Goal: Task Accomplishment & Management: Complete application form

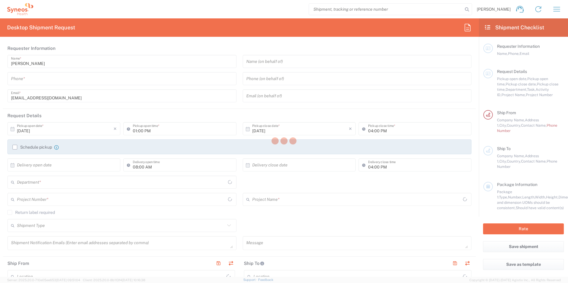
type input "8561"
type input "[GEOGRAPHIC_DATA]"
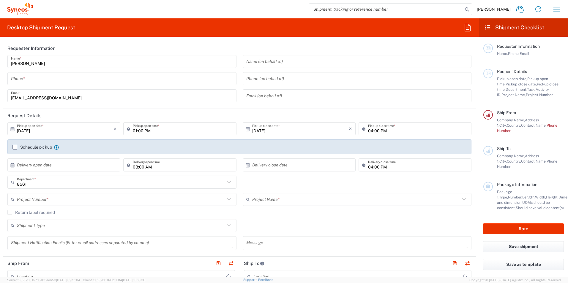
type input "Syneos Health Romania S.R.L"
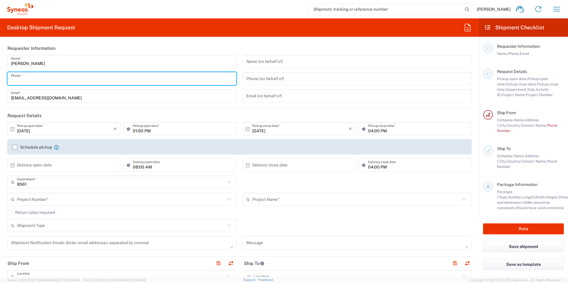
drag, startPoint x: 46, startPoint y: 77, endPoint x: 67, endPoint y: 70, distance: 22.4
click at [46, 77] on input "tel" at bounding box center [122, 79] width 222 height 10
type input "0755033323"
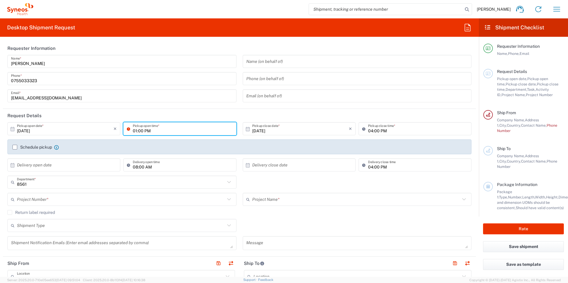
click at [161, 128] on input "01:00 PM" at bounding box center [183, 129] width 100 height 10
type input "02:30 PM"
click at [368, 131] on input "04:00 PM" at bounding box center [418, 129] width 100 height 10
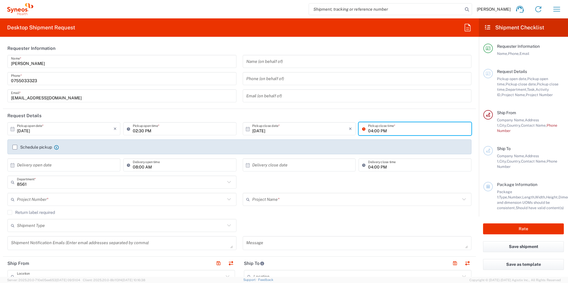
click at [369, 131] on input "04:00 PM" at bounding box center [418, 129] width 100 height 10
click at [368, 131] on input "04:00 PM" at bounding box center [418, 129] width 100 height 10
type input "05:00 PM"
click at [16, 146] on label "Schedule pickup" at bounding box center [32, 147] width 40 height 5
click at [15, 147] on input "Schedule pickup" at bounding box center [15, 147] width 0 height 0
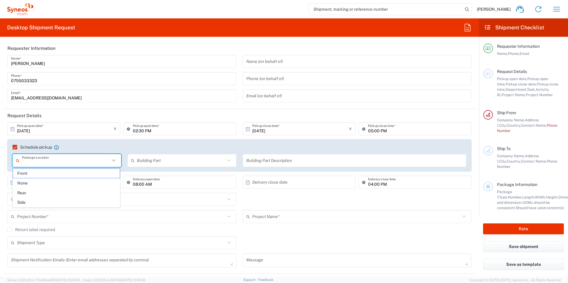
click at [64, 165] on input "text" at bounding box center [66, 161] width 88 height 10
click at [64, 163] on input "text" at bounding box center [66, 161] width 88 height 10
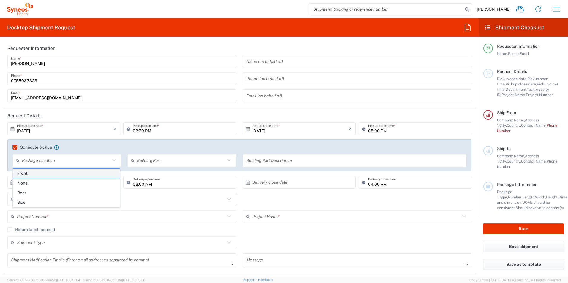
click at [53, 174] on span "Front" at bounding box center [66, 173] width 107 height 9
type input "Front"
click at [177, 160] on input "text" at bounding box center [181, 161] width 88 height 10
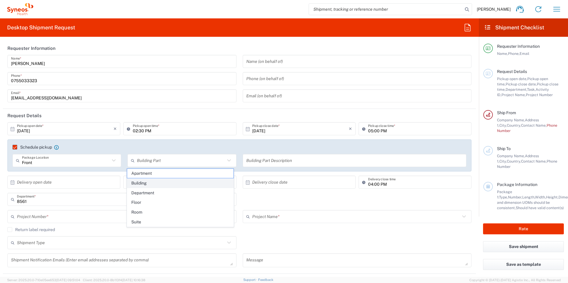
click at [146, 184] on span "Building" at bounding box center [180, 183] width 107 height 9
type input "Building"
click at [37, 203] on input "text" at bounding box center [121, 200] width 208 height 10
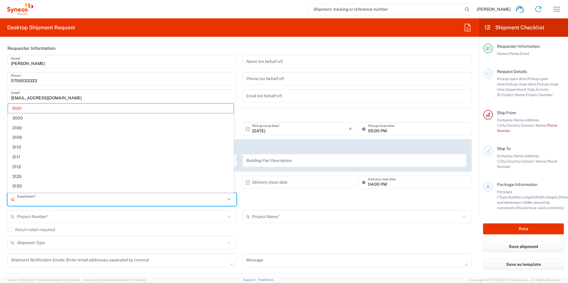
click at [40, 203] on input "text" at bounding box center [121, 200] width 208 height 10
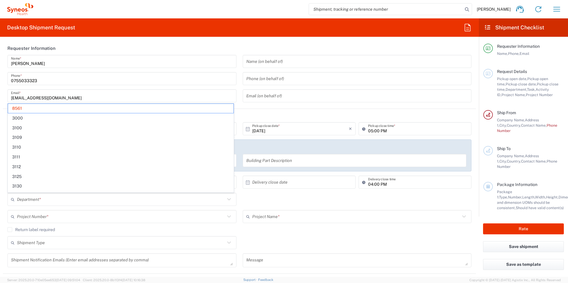
click at [225, 200] on icon at bounding box center [229, 200] width 8 height 8
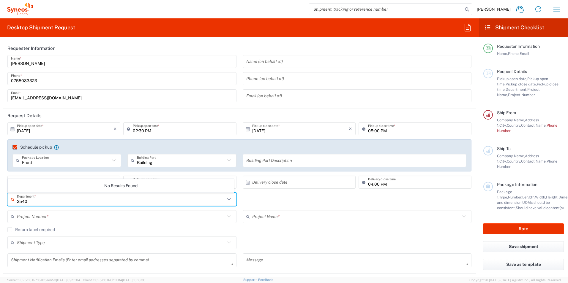
type input "2540"
click at [276, 196] on div "2540 Department * No Results Found" at bounding box center [239, 201] width 470 height 17
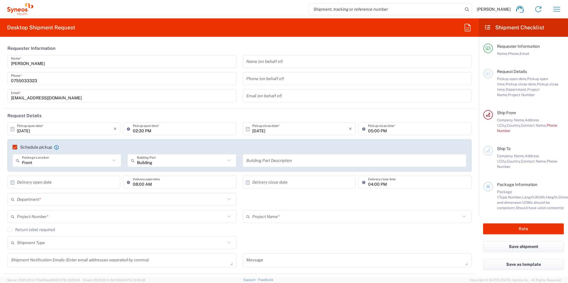
click at [150, 202] on input "text" at bounding box center [121, 200] width 208 height 10
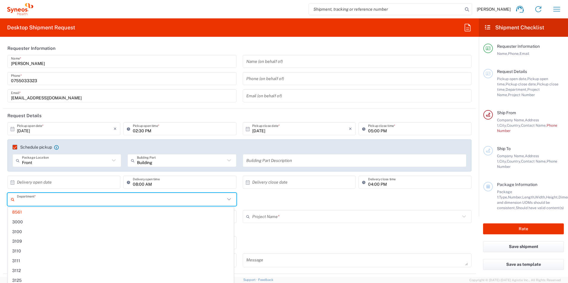
click at [319, 198] on div "Department * 8561 3000 3100 3109 3110 3111 3112 3125 3130 3135 3136 3150 3155 3…" at bounding box center [239, 201] width 470 height 17
type input "8561"
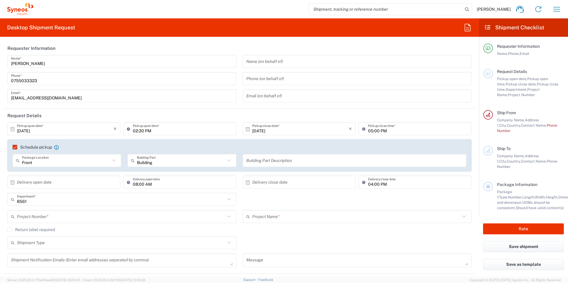
click at [29, 200] on input "8561" at bounding box center [121, 200] width 208 height 10
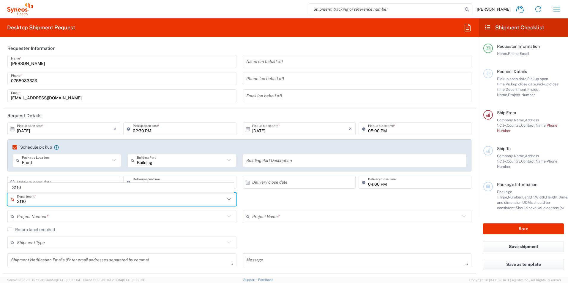
type input "3110"
click at [256, 201] on div "3110 Department * 3110" at bounding box center [239, 201] width 470 height 17
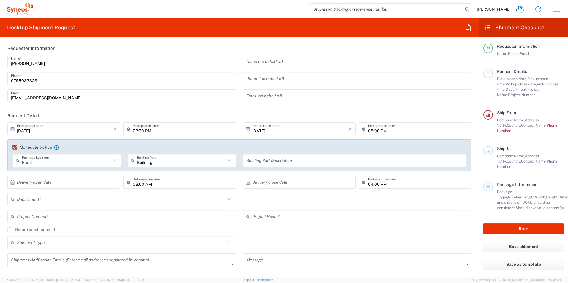
click at [227, 201] on icon at bounding box center [229, 200] width 8 height 8
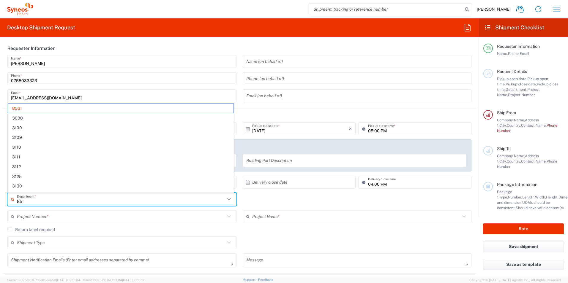
type input "8"
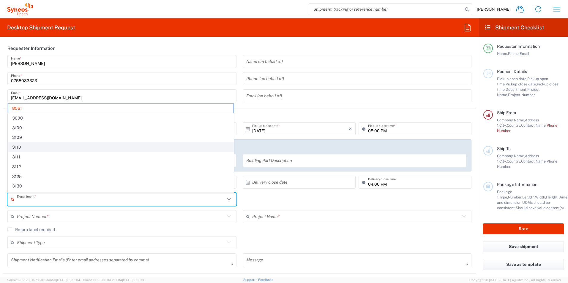
click at [35, 147] on span "3110" at bounding box center [120, 147] width 225 height 9
type input "3110"
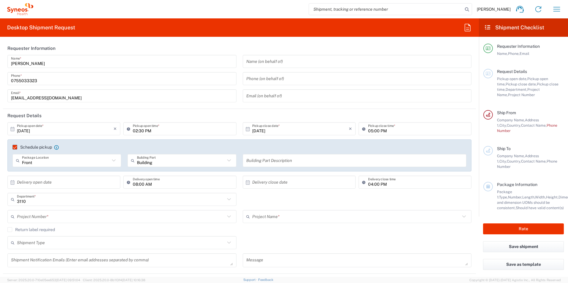
click at [22, 215] on input "text" at bounding box center [121, 217] width 208 height 10
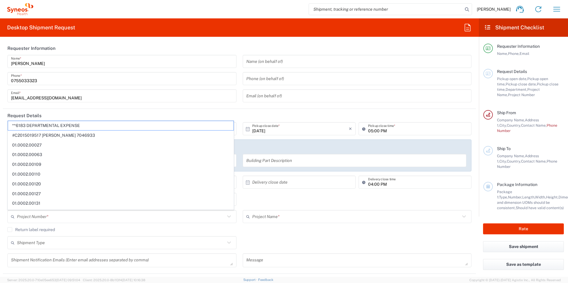
click at [271, 236] on div "Return label required" at bounding box center [239, 232] width 464 height 9
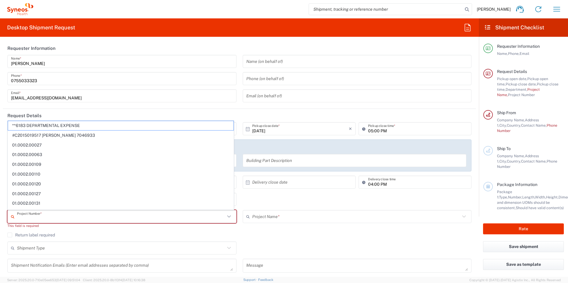
click at [21, 216] on input "text" at bounding box center [121, 217] width 208 height 10
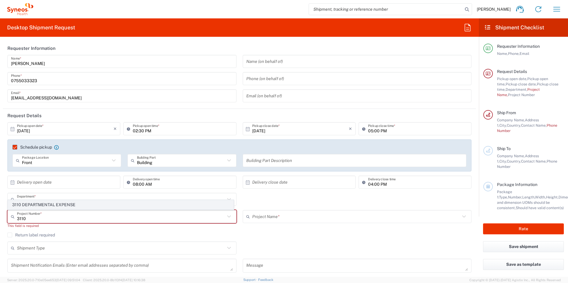
click at [37, 206] on span "3110 DEPARTMENTAL EXPENSE" at bounding box center [120, 205] width 225 height 9
type input "3110 DEPARTMENTAL EXPENSE"
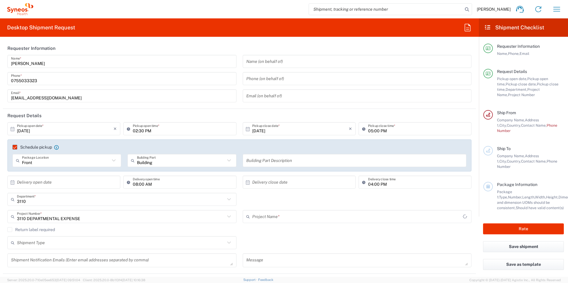
type input "3110 DEPARTMENTAL EXPENSE"
click at [54, 183] on input "text" at bounding box center [65, 182] width 97 height 10
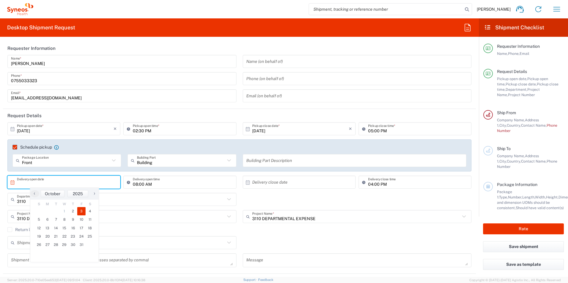
click at [81, 212] on span "3" at bounding box center [81, 211] width 9 height 8
type input "[DATE]"
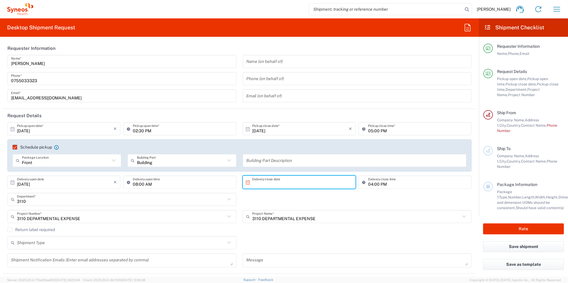
click at [297, 180] on input "text" at bounding box center [300, 182] width 97 height 10
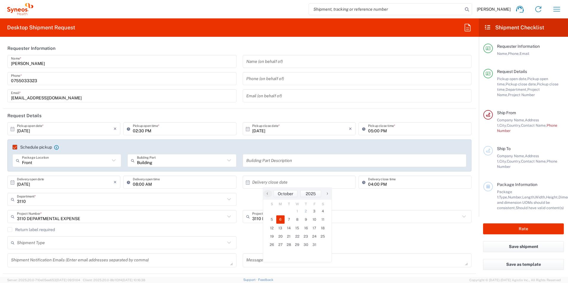
click at [280, 219] on span "6" at bounding box center [280, 220] width 9 height 8
type input "[DATE]"
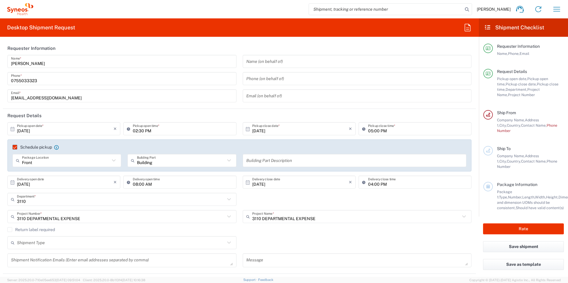
click at [379, 202] on div "3110 Department * 8561 3000 3100 3109 3110 3111 3112 3125 3130 3135 3136 3150 3…" at bounding box center [239, 201] width 470 height 17
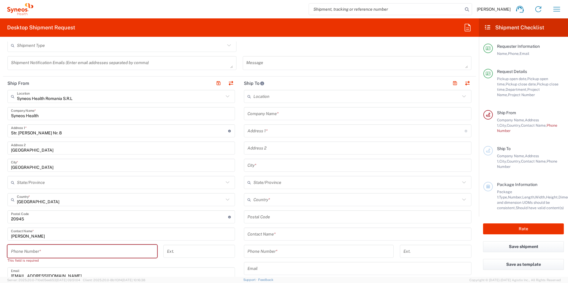
scroll to position [208, 0]
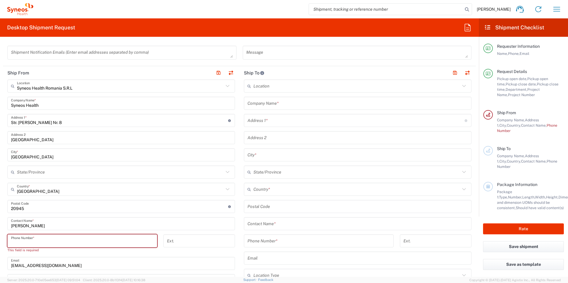
click at [66, 242] on input "tel" at bounding box center [82, 241] width 143 height 10
type input "0755033323"
type input "[EMAIL_ADDRESS][DOMAIN_NAME]"
type input "Se"
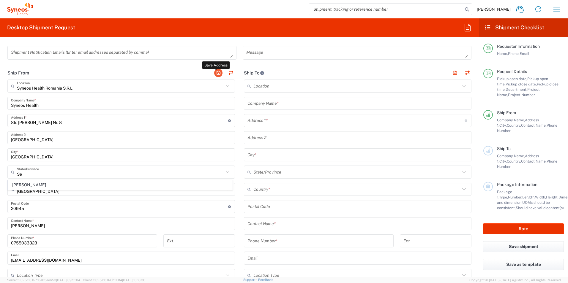
click at [217, 72] on button "button" at bounding box center [218, 73] width 8 height 8
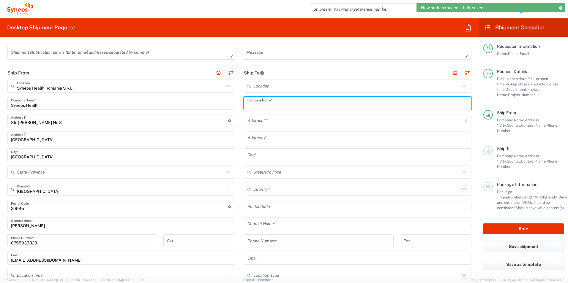
click at [293, 105] on input "text" at bounding box center [357, 103] width 220 height 10
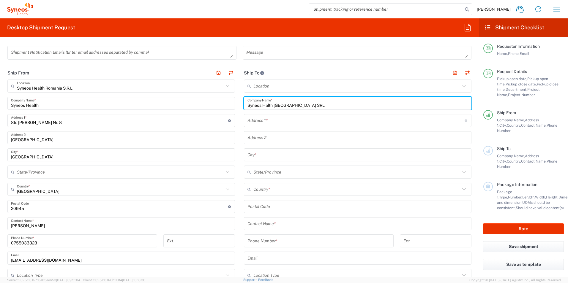
click at [263, 103] on input "Syneos Halth [GEOGRAPHIC_DATA] SRL" at bounding box center [357, 103] width 220 height 10
type input "Syneos Health [GEOGRAPHIC_DATA] SRL"
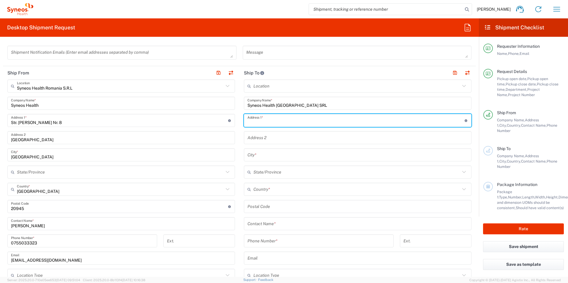
click at [283, 120] on input "text" at bounding box center [355, 121] width 217 height 10
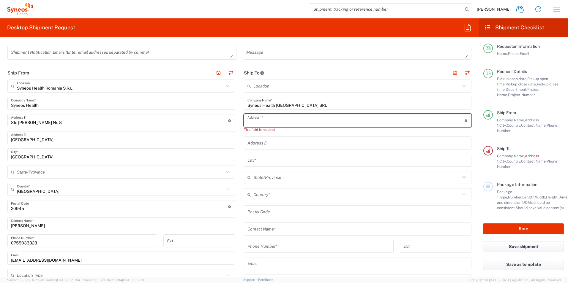
paste input "Str. [STREET_ADDRESS]"
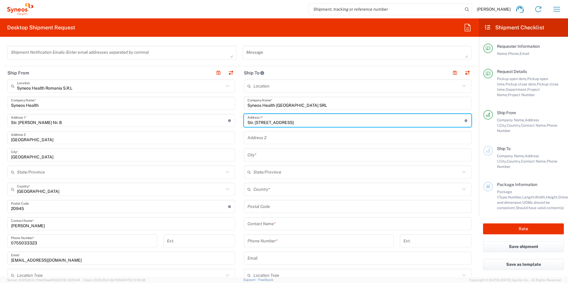
type input "Str. [STREET_ADDRESS]"
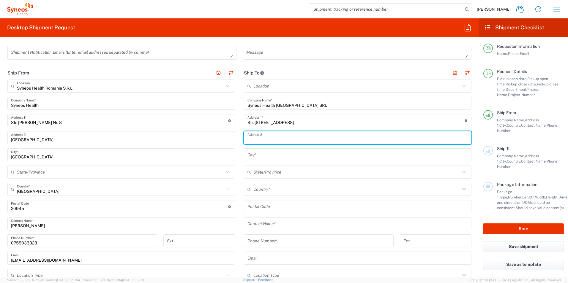
click at [265, 138] on input "text" at bounding box center [357, 138] width 220 height 10
click at [251, 135] on input "text" at bounding box center [357, 138] width 220 height 10
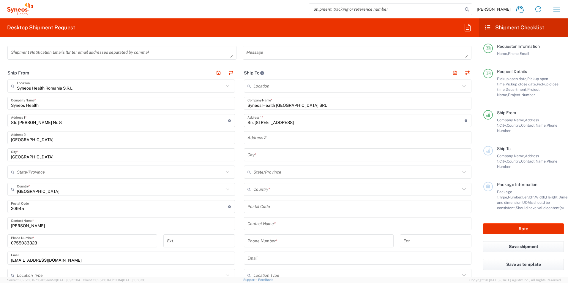
click at [69, 207] on input "undefined" at bounding box center [119, 207] width 217 height 10
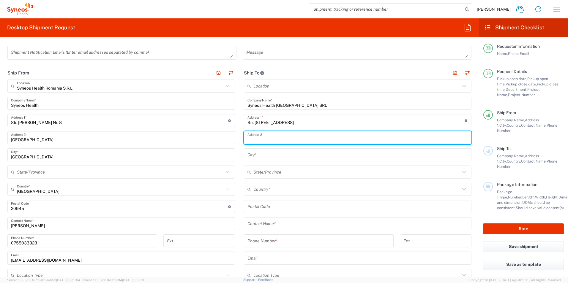
click at [263, 137] on input "text" at bounding box center [357, 138] width 220 height 10
paste input "sc 4, apt 70"
type input "sc 4, apt 70"
click at [261, 155] on input "text" at bounding box center [357, 155] width 220 height 10
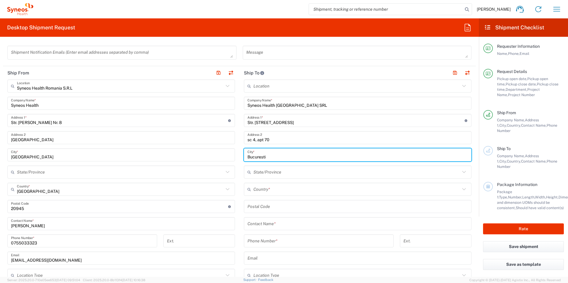
type input "Bucuresti"
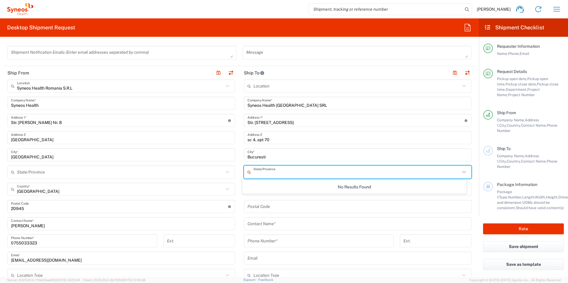
click at [258, 172] on input "text" at bounding box center [356, 172] width 207 height 10
click at [248, 209] on input "undefined" at bounding box center [357, 207] width 220 height 10
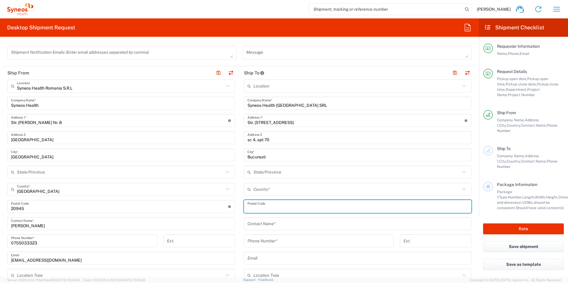
paste input "032174"
type input "032174"
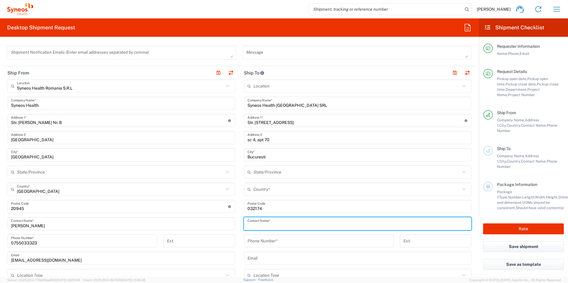
click at [274, 225] on input "text" at bounding box center [357, 224] width 220 height 10
type input "[PERSON_NAME]"
click at [256, 242] on input "tel" at bounding box center [318, 241] width 143 height 10
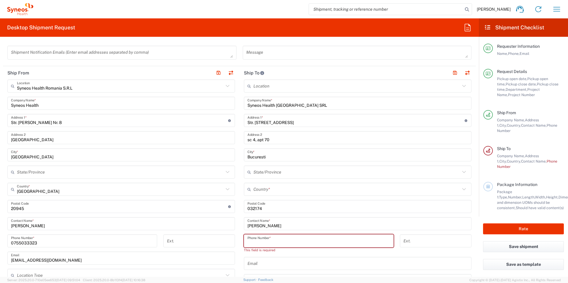
click at [267, 244] on input "tel" at bounding box center [318, 241] width 143 height 10
paste input "0723667273"
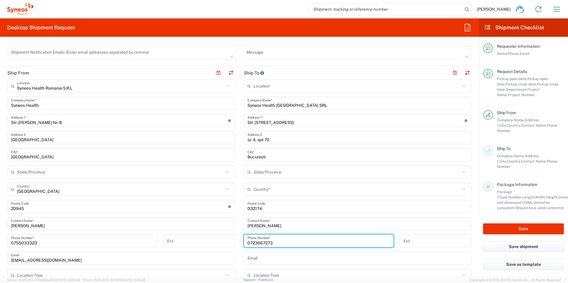
type input "0723667273"
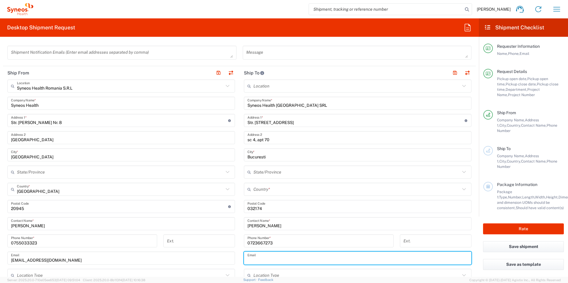
click at [265, 259] on input "text" at bounding box center [357, 258] width 220 height 10
type input "[PERSON_NAME][EMAIL_ADDRESS][PERSON_NAME][DOMAIN_NAME]"
click at [451, 72] on button "button" at bounding box center [455, 73] width 8 height 8
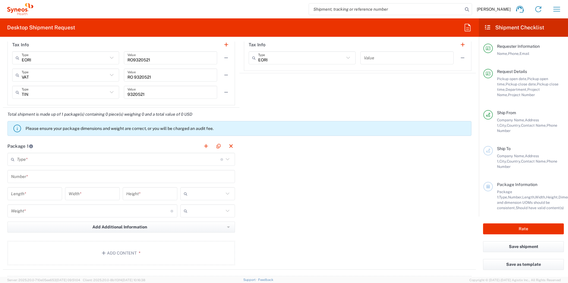
scroll to position [475, 0]
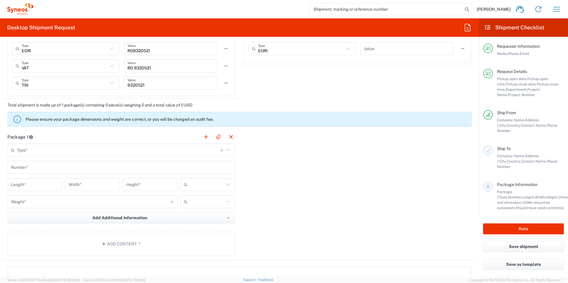
click at [226, 148] on icon at bounding box center [228, 150] width 8 height 8
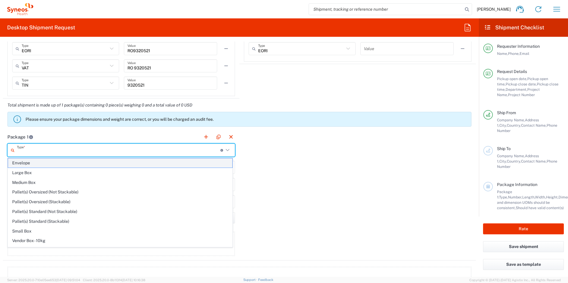
click at [109, 162] on span "Envelope" at bounding box center [120, 163] width 224 height 9
type input "Envelope"
type input "1"
type input "9.5"
type input "12.5"
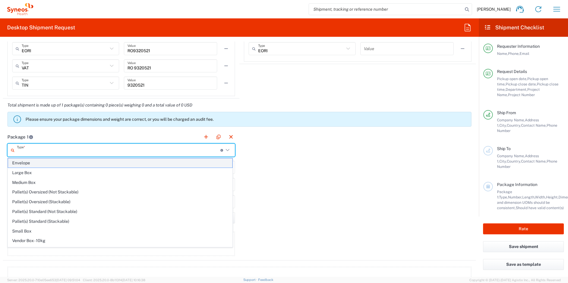
type input "0.25"
type input "in"
type input "0.45"
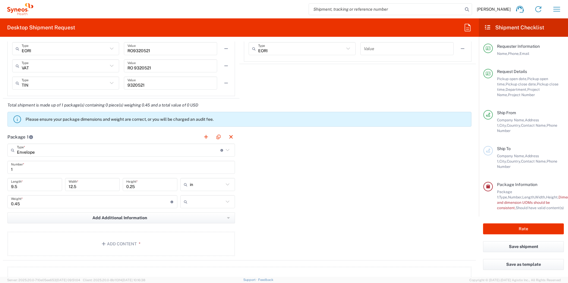
click at [224, 186] on icon at bounding box center [228, 185] width 8 height 8
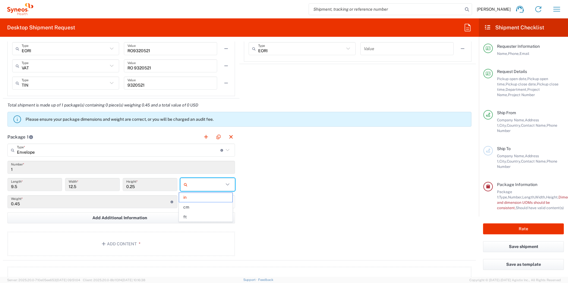
click at [202, 184] on input "text" at bounding box center [207, 185] width 34 height 10
click at [189, 206] on span "cm" at bounding box center [205, 207] width 53 height 9
type input "24.13"
type input "31.75"
type input "0.64"
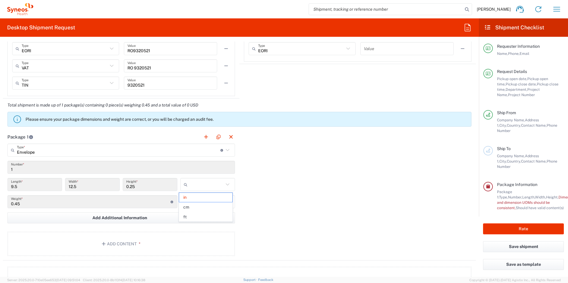
type input "cm"
click at [203, 203] on input "text" at bounding box center [207, 202] width 34 height 10
click at [201, 215] on span "kgs" at bounding box center [205, 214] width 53 height 9
type input "kgs"
click at [102, 241] on button "Add Content *" at bounding box center [121, 244] width 228 height 24
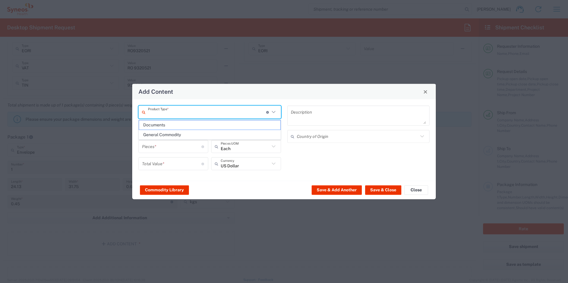
click at [188, 114] on input "text" at bounding box center [207, 112] width 118 height 10
click at [172, 124] on span "Documents" at bounding box center [209, 125] width 141 height 9
type input "Documents"
type input "1"
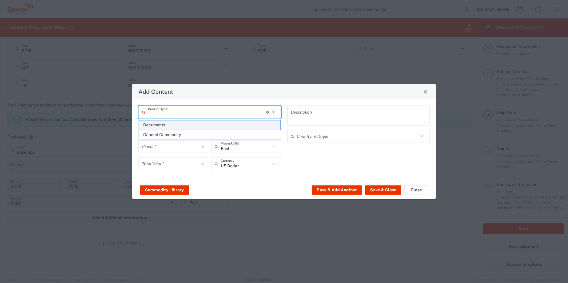
type input "1"
type textarea "Documents"
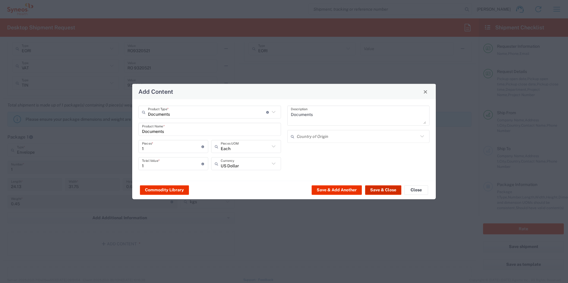
click at [379, 188] on button "Save & Close" at bounding box center [383, 190] width 36 height 10
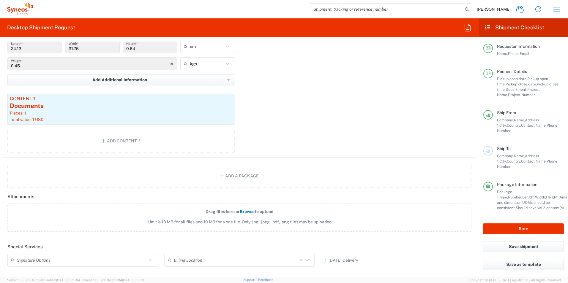
scroll to position [653, 0]
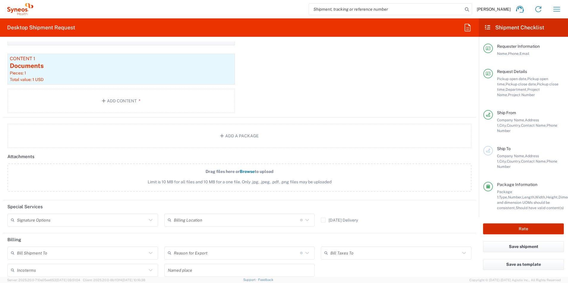
click at [517, 226] on button "Rate" at bounding box center [523, 229] width 81 height 11
type input "3110 DEPARTMENTAL EXPENSE"
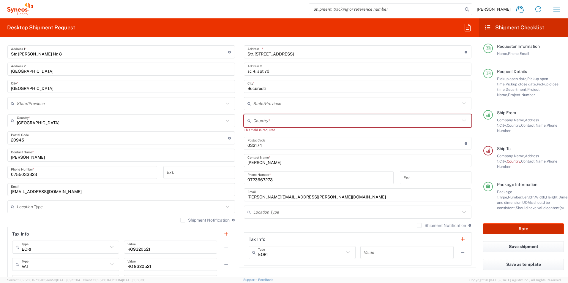
scroll to position [267, 0]
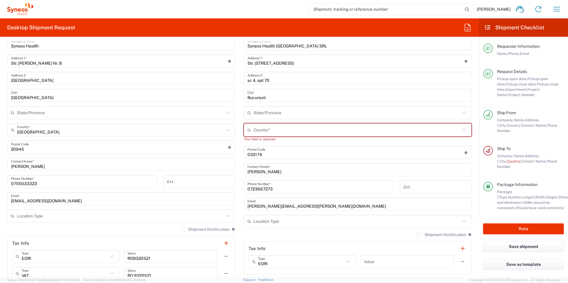
click at [255, 132] on input "text" at bounding box center [356, 130] width 207 height 10
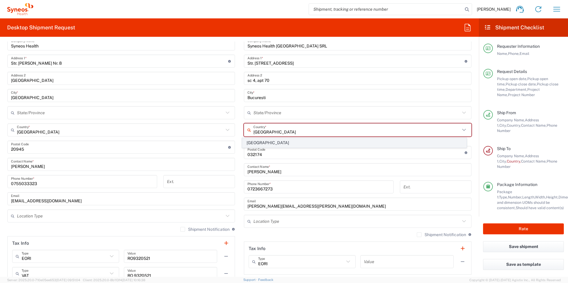
click at [255, 140] on span "[GEOGRAPHIC_DATA]" at bounding box center [354, 142] width 224 height 9
type input "[GEOGRAPHIC_DATA]"
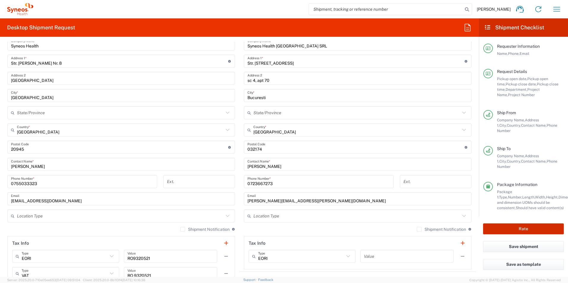
click at [517, 224] on button "Rate" at bounding box center [523, 229] width 81 height 11
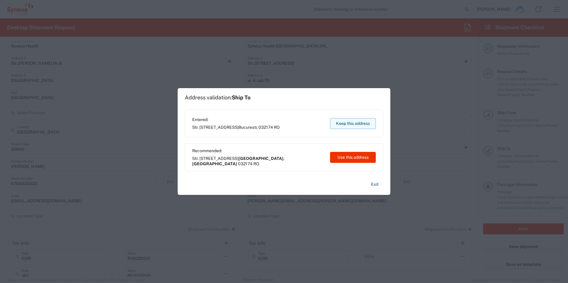
click at [351, 121] on button "Keep this address" at bounding box center [353, 123] width 46 height 11
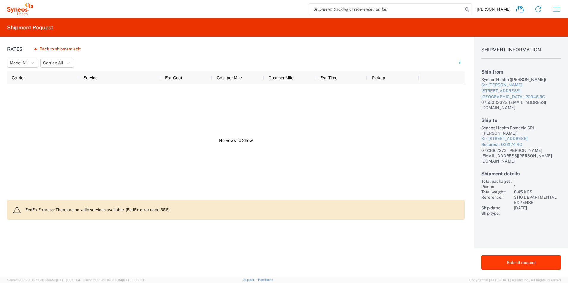
click at [514, 263] on button "Submit request" at bounding box center [521, 263] width 80 height 14
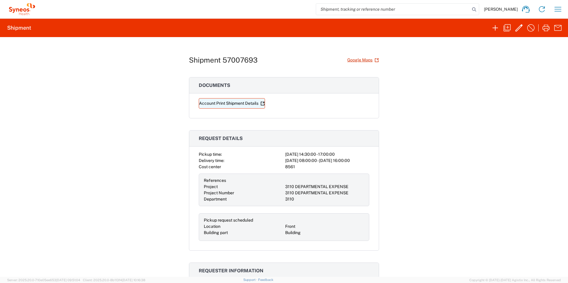
click at [232, 102] on link "Account Print Shipment Details" at bounding box center [232, 103] width 66 height 10
click at [517, 28] on icon "button" at bounding box center [519, 28] width 10 height 10
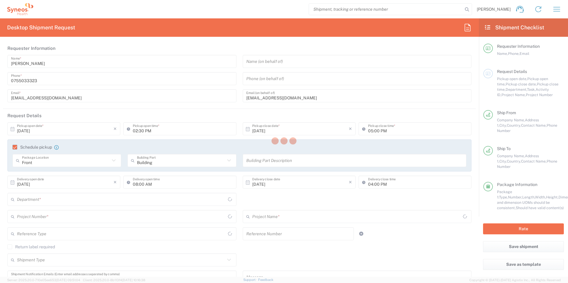
type input "3110"
type input "3110 DEPARTMENTAL EXPENSE"
type input "Envelope"
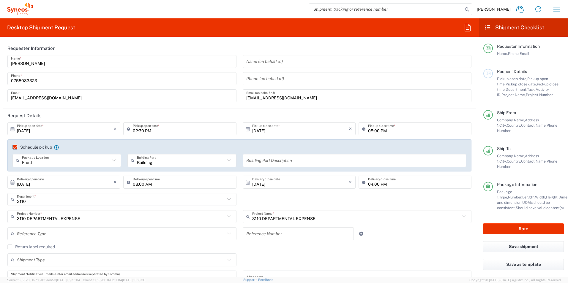
click at [60, 124] on input "[DATE]" at bounding box center [65, 129] width 97 height 10
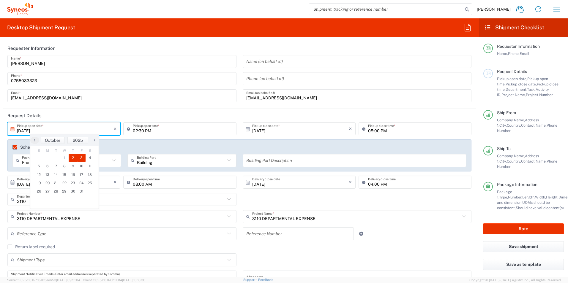
click at [80, 156] on span "3" at bounding box center [81, 158] width 9 height 8
type input "[DATE]"
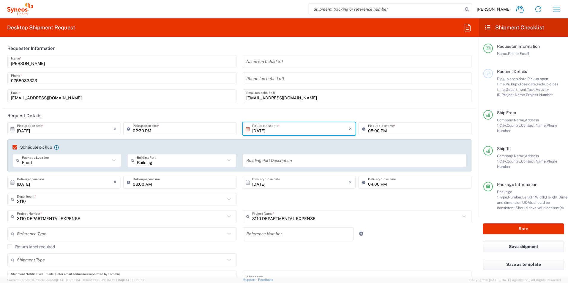
click at [159, 130] on input "02:30 PM" at bounding box center [183, 129] width 100 height 10
type input "08:30 AM"
click at [312, 132] on input "[DATE]" at bounding box center [300, 129] width 97 height 10
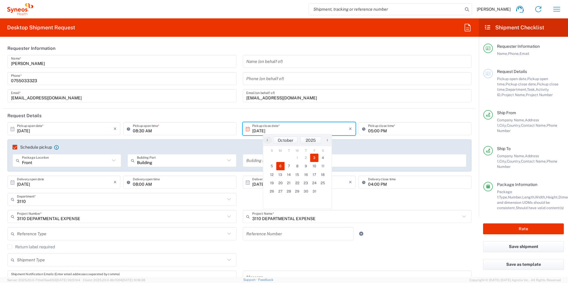
click at [278, 167] on span "6" at bounding box center [280, 166] width 9 height 8
type input "[DATE]"
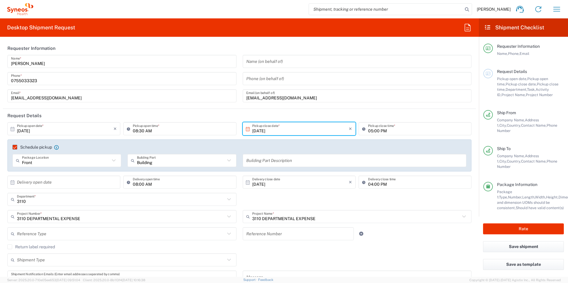
click at [305, 127] on input "[DATE]" at bounding box center [300, 129] width 97 height 10
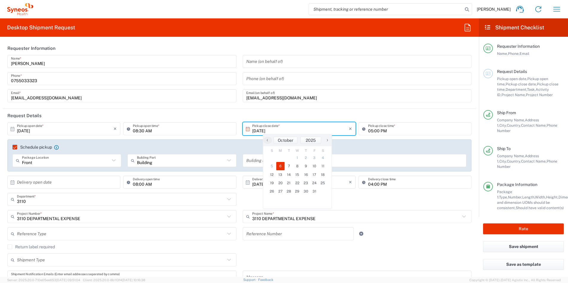
click at [315, 156] on span "3" at bounding box center [314, 158] width 9 height 8
click at [315, 157] on span "3" at bounding box center [314, 158] width 9 height 8
click at [314, 157] on span "3" at bounding box center [314, 158] width 9 height 8
click at [272, 166] on span "5" at bounding box center [272, 166] width 9 height 8
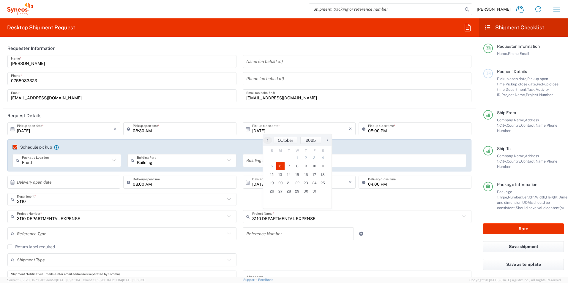
click at [274, 167] on span "5" at bounding box center [272, 166] width 9 height 8
click at [315, 156] on span "3" at bounding box center [314, 158] width 9 height 8
click at [352, 147] on agx-checkbox-control "Schedule pickup When scheduling a pickup please be sure to meet the following c…" at bounding box center [239, 147] width 454 height 5
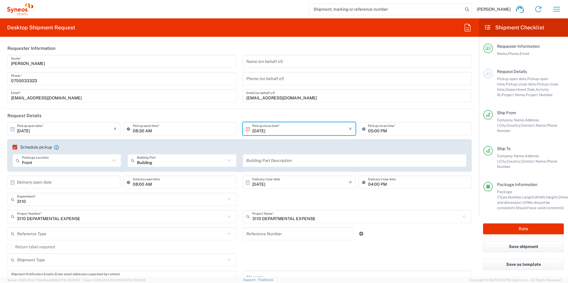
click at [261, 130] on input "[DATE]" at bounding box center [300, 129] width 97 height 10
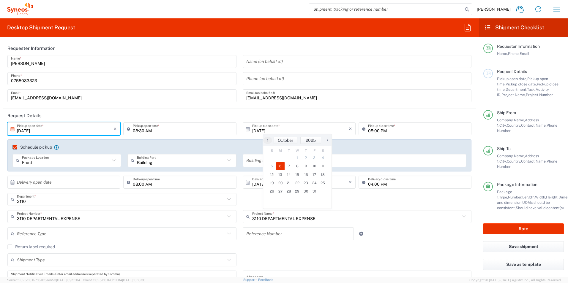
click at [102, 129] on input "[DATE]" at bounding box center [65, 129] width 97 height 10
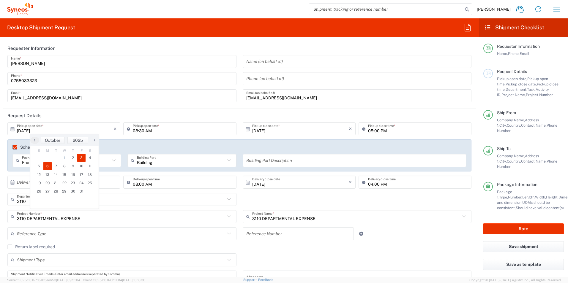
click at [79, 157] on span "3" at bounding box center [81, 158] width 9 height 8
type input "[DATE]"
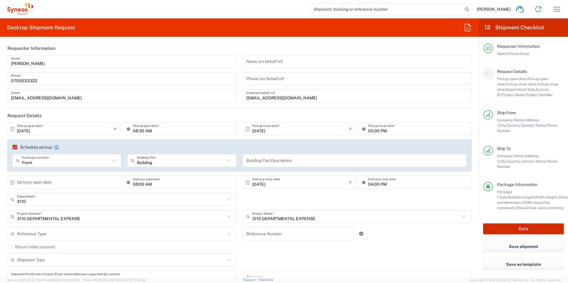
click at [532, 224] on button "Rate" at bounding box center [523, 229] width 81 height 11
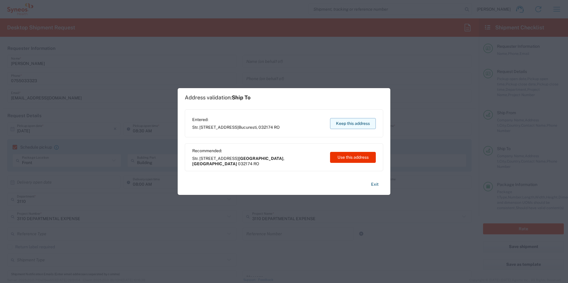
click at [345, 123] on button "Keep this address" at bounding box center [353, 123] width 46 height 11
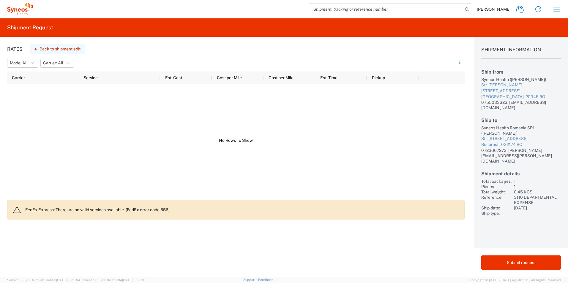
click at [48, 50] on button "Back to shipment edit" at bounding box center [58, 49] width 56 height 10
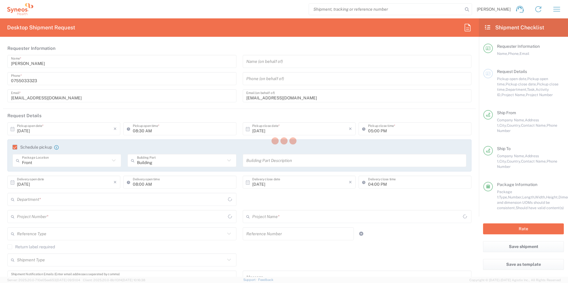
type input "3110"
type input "3110 DEPARTMENTAL EXPENSE"
type input "Envelope"
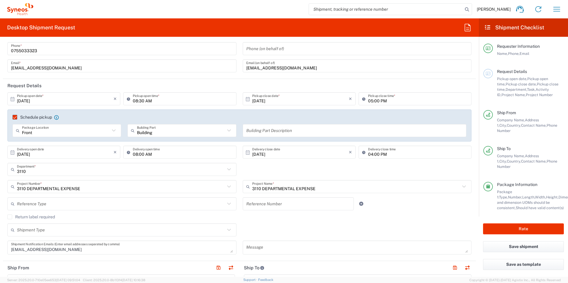
scroll to position [30, 0]
click at [215, 267] on button "button" at bounding box center [218, 268] width 8 height 8
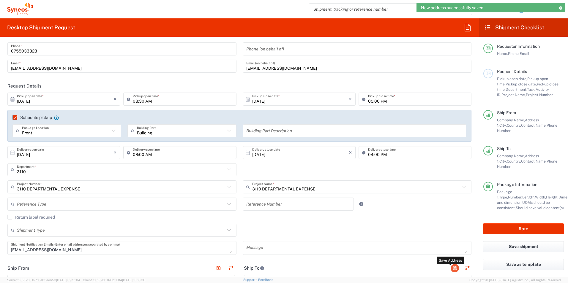
click at [451, 267] on button "button" at bounding box center [455, 268] width 8 height 8
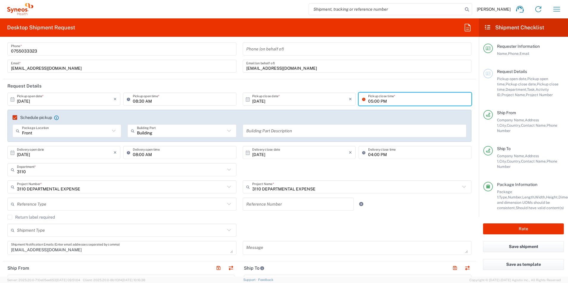
click at [368, 100] on input "05:00 PM" at bounding box center [418, 99] width 100 height 10
click at [368, 102] on input "05:00 PM" at bounding box center [418, 99] width 100 height 10
type input "04:00 PM"
click at [134, 102] on input "08:30 AM" at bounding box center [183, 99] width 100 height 10
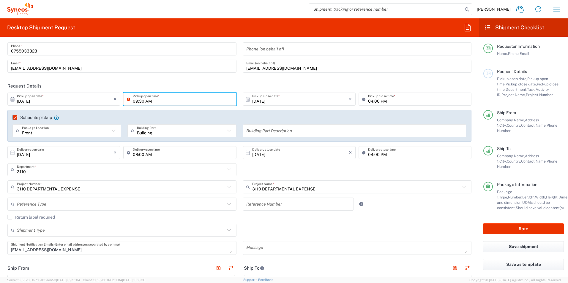
type input "09:30 AM"
click at [178, 112] on div "Schedule pickup When scheduling a pickup please be sure to meet the following c…" at bounding box center [239, 126] width 464 height 32
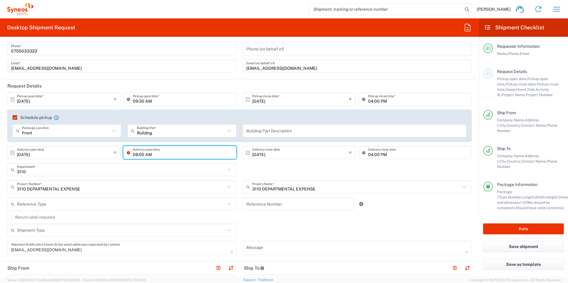
click at [162, 155] on input "08:00 AM" at bounding box center [183, 153] width 100 height 10
type input "09:00 AM"
click at [346, 173] on div "3110 Department * 3110 3000 3100 3109 3111 3112 3125 3130 3135 3136 3150 3155 3…" at bounding box center [239, 171] width 470 height 17
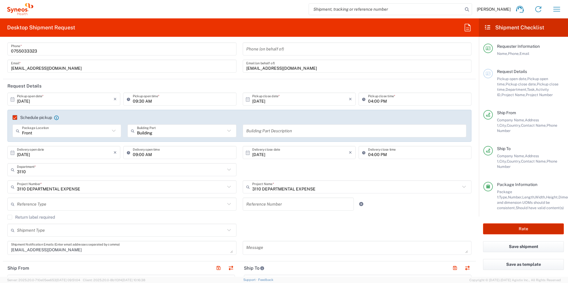
click at [511, 224] on button "Rate" at bounding box center [523, 229] width 81 height 11
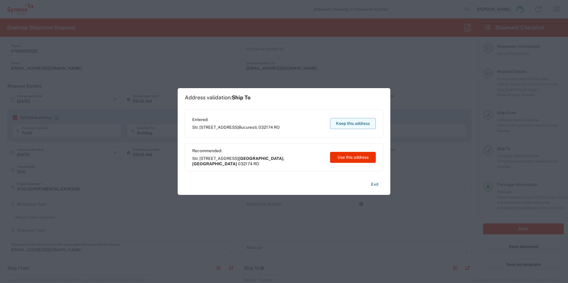
click at [354, 124] on button "Keep this address" at bounding box center [353, 123] width 46 height 11
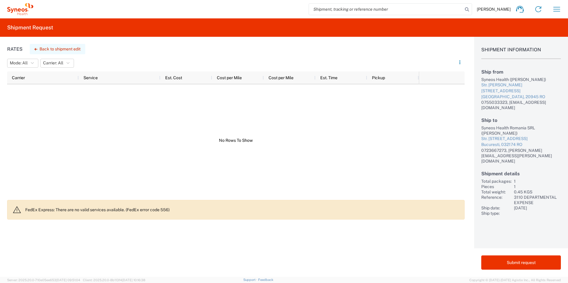
click at [49, 47] on button "Back to shipment edit" at bounding box center [58, 49] width 56 height 10
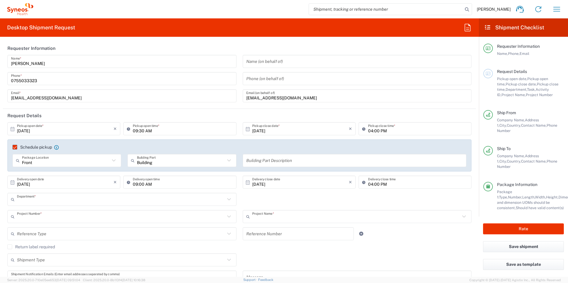
type input "3110"
type input "3110 DEPARTMENTAL EXPENSE"
type input "Envelope"
click at [63, 164] on input "text" at bounding box center [66, 161] width 88 height 10
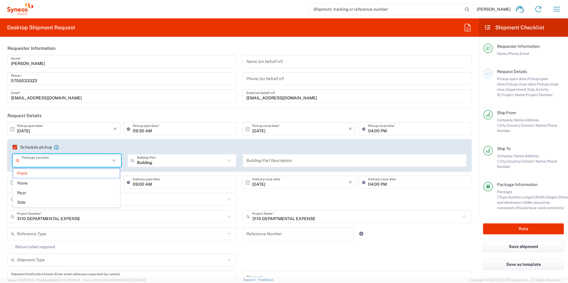
click at [63, 163] on input "text" at bounding box center [66, 161] width 88 height 10
click at [114, 160] on icon at bounding box center [114, 161] width 8 height 8
click at [42, 174] on span "Front" at bounding box center [66, 173] width 107 height 9
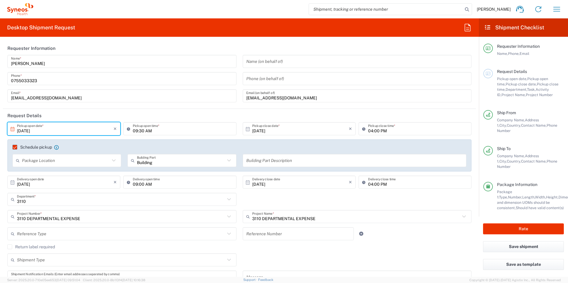
click at [74, 130] on input "[DATE]" at bounding box center [65, 129] width 97 height 10
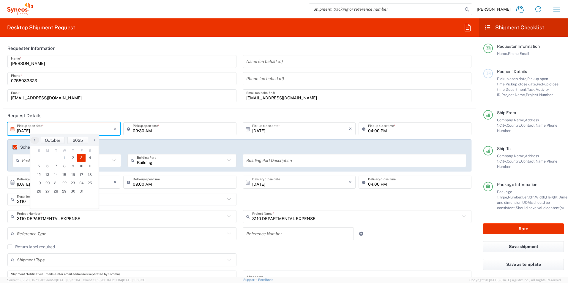
click at [81, 158] on span "3" at bounding box center [81, 158] width 9 height 8
click at [135, 141] on div "Schedule pickup When scheduling a pickup please be sure to meet the following c…" at bounding box center [239, 156] width 464 height 32
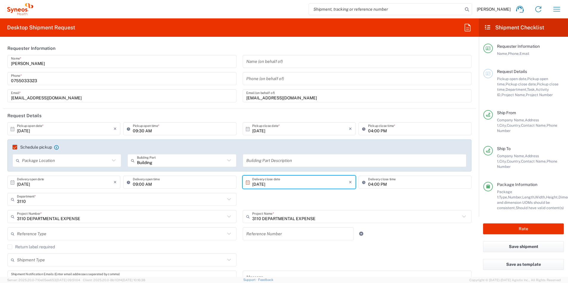
click at [280, 186] on input "[DATE]" at bounding box center [300, 182] width 97 height 10
type input "1"
click at [348, 201] on div "3110 Department * 3110 3000 3100 3109 3111 3112 3125 3130 3135 3136 3150 3155 3…" at bounding box center [239, 201] width 470 height 17
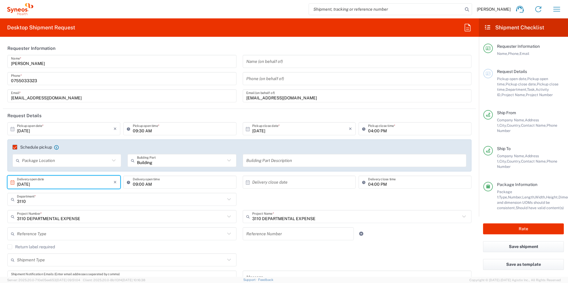
click at [52, 184] on input "[DATE]" at bounding box center [65, 182] width 97 height 10
type input "1"
click at [155, 185] on input "09:00 AM" at bounding box center [183, 182] width 100 height 10
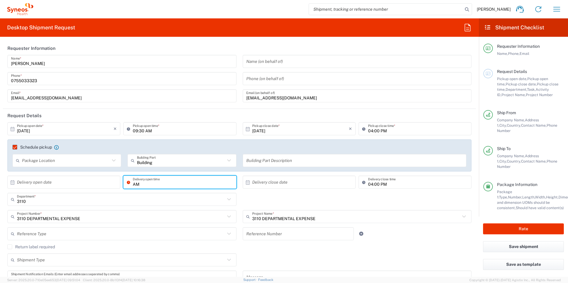
type input "M"
click at [370, 186] on input "04:00 PM" at bounding box center [418, 182] width 100 height 10
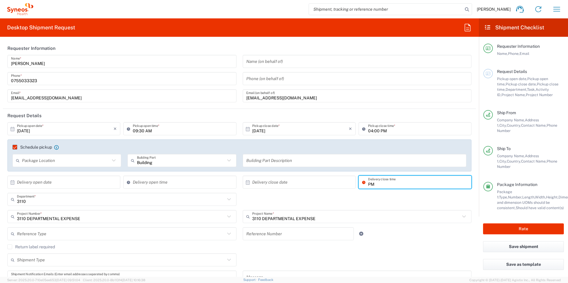
type input "M"
click at [290, 185] on input "text" at bounding box center [300, 182] width 97 height 10
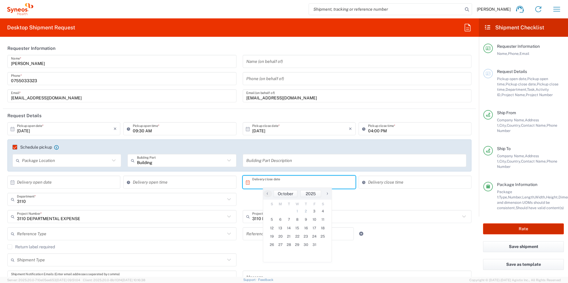
click at [513, 224] on button "Rate" at bounding box center [523, 229] width 81 height 11
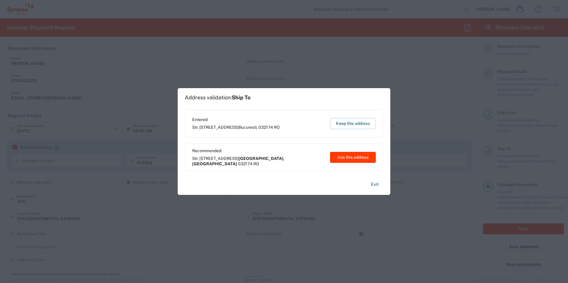
click at [348, 157] on button "Use this address" at bounding box center [353, 157] width 46 height 11
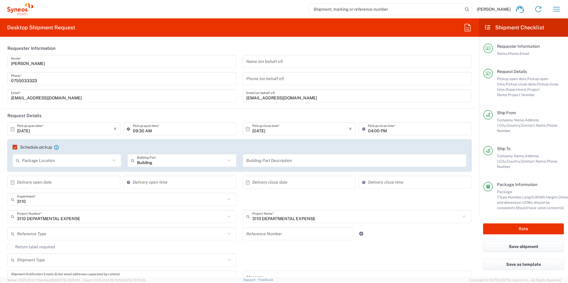
type input "[GEOGRAPHIC_DATA]"
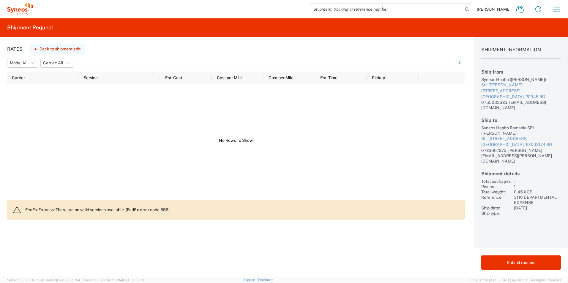
click at [52, 47] on button "Back to shipment edit" at bounding box center [58, 49] width 56 height 10
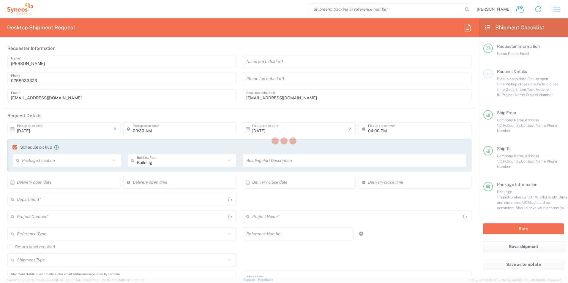
type input "3110"
type input "3110 DEPARTMENTAL EXPENSE"
type input "[GEOGRAPHIC_DATA]"
type input "Envelope"
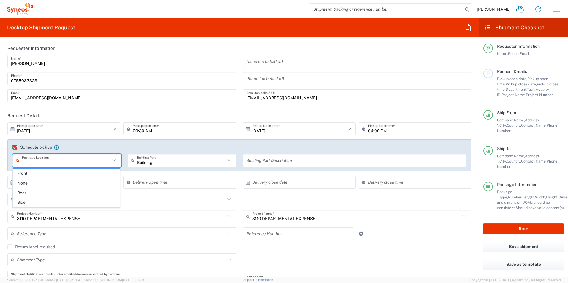
click at [72, 165] on input "text" at bounding box center [66, 161] width 88 height 10
click at [36, 174] on span "Front" at bounding box center [66, 173] width 107 height 9
type input "Front"
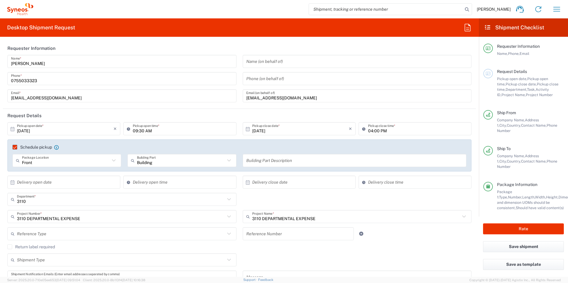
click at [75, 171] on div "Front Package Location Front None Rear Side" at bounding box center [67, 162] width 115 height 17
click at [68, 118] on header "Request Details" at bounding box center [239, 115] width 473 height 13
click at [139, 131] on input "09:30 AM" at bounding box center [183, 129] width 100 height 10
type input "10:30 AM"
click at [394, 141] on div "Schedule pickup When scheduling a pickup please be sure to meet the following c…" at bounding box center [239, 156] width 464 height 32
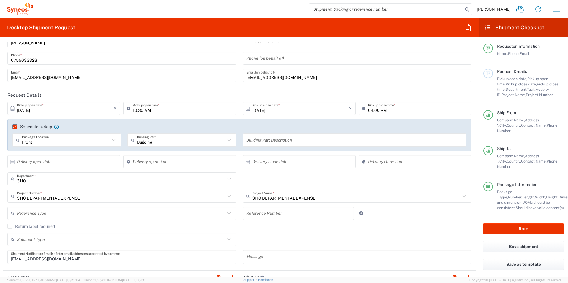
scroll to position [30, 0]
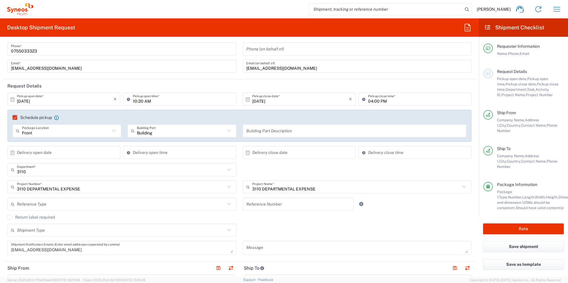
click at [256, 207] on input "text" at bounding box center [298, 204] width 104 height 10
click at [278, 208] on input "Meal vouchers" at bounding box center [298, 204] width 104 height 10
click at [257, 204] on input "Meal vouchers" at bounding box center [298, 204] width 104 height 10
type input "Meal vouchers"
click at [47, 203] on input "text" at bounding box center [121, 204] width 208 height 10
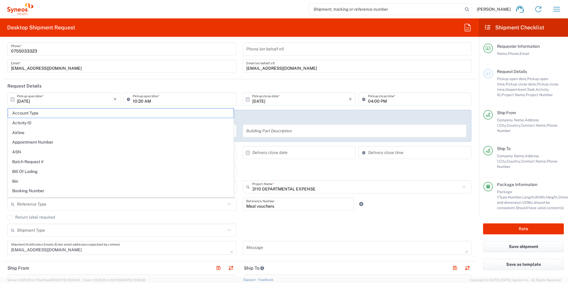
click at [346, 229] on div "Shipment Type Batch Regular" at bounding box center [239, 232] width 470 height 17
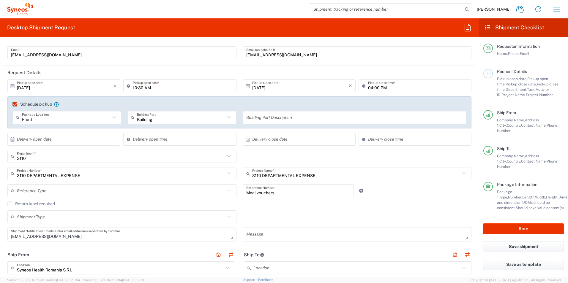
scroll to position [32, 0]
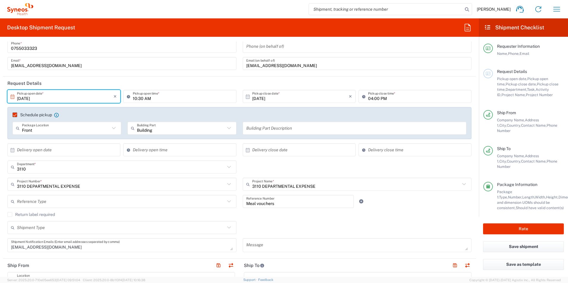
click at [94, 96] on input "[DATE]" at bounding box center [65, 96] width 97 height 10
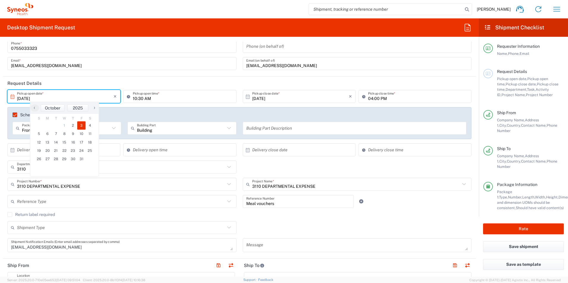
click at [96, 96] on input "[DATE]" at bounding box center [65, 96] width 97 height 10
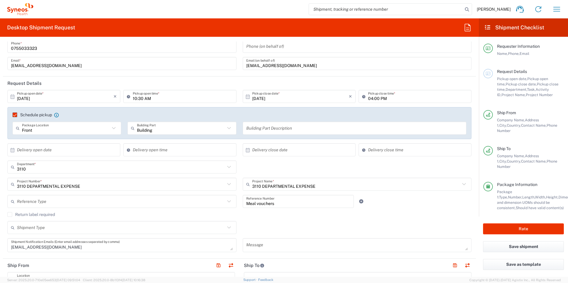
click at [227, 202] on icon at bounding box center [229, 202] width 4 height 2
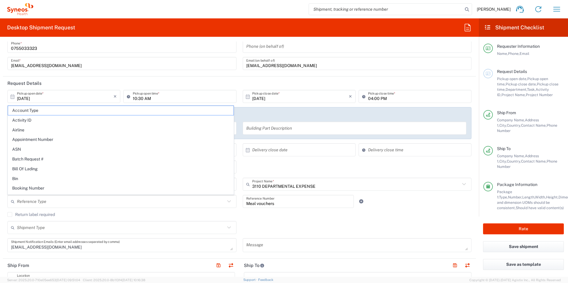
click at [227, 202] on icon at bounding box center [229, 202] width 4 height 2
click at [319, 219] on div "Return label required" at bounding box center [239, 216] width 464 height 9
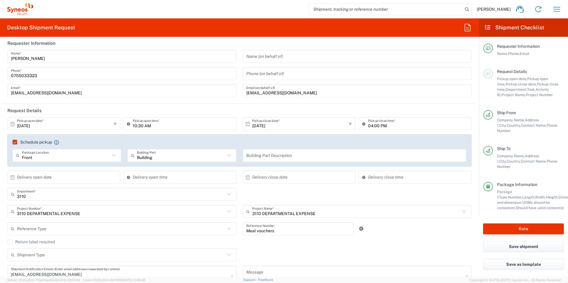
scroll to position [3, 0]
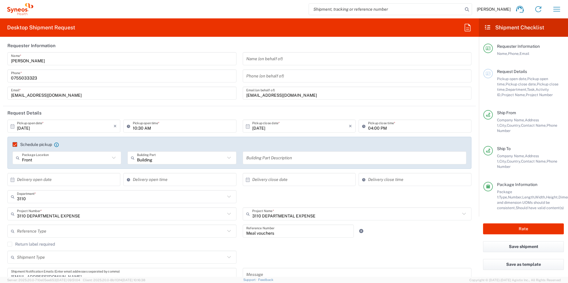
click at [506, 83] on span "Pickup close date," at bounding box center [521, 84] width 31 height 4
click at [467, 27] on icon "button" at bounding box center [468, 28] width 10 height 10
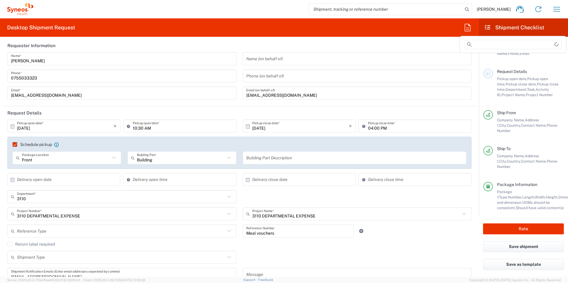
click at [422, 29] on agx-form-header "Desktop Shipment Request" at bounding box center [239, 27] width 479 height 18
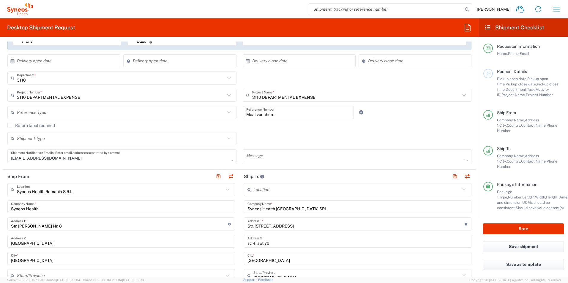
scroll to position [151, 0]
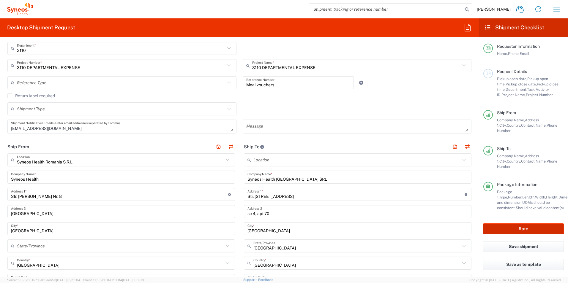
click at [511, 224] on button "Rate" at bounding box center [523, 229] width 81 height 11
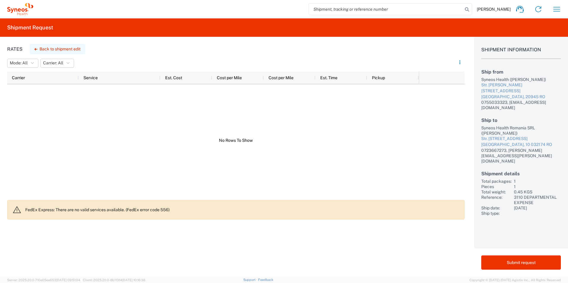
click at [48, 45] on button "Back to shipment edit" at bounding box center [58, 49] width 56 height 10
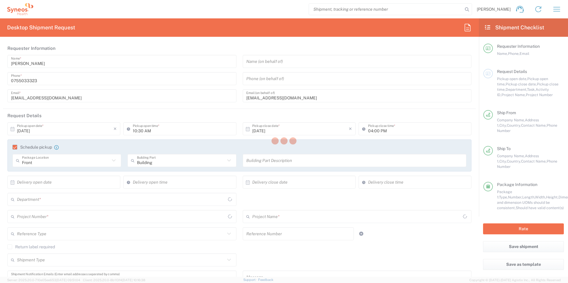
type input "3110"
type input "3110 DEPARTMENTAL EXPENSE"
type input "[GEOGRAPHIC_DATA]"
type input "Envelope"
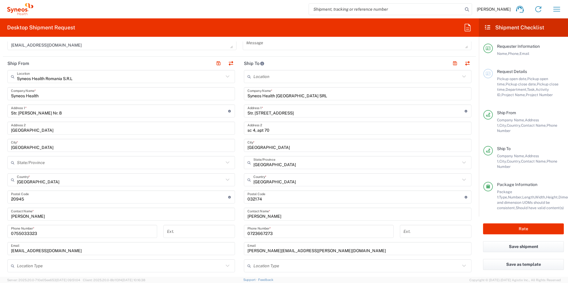
scroll to position [208, 0]
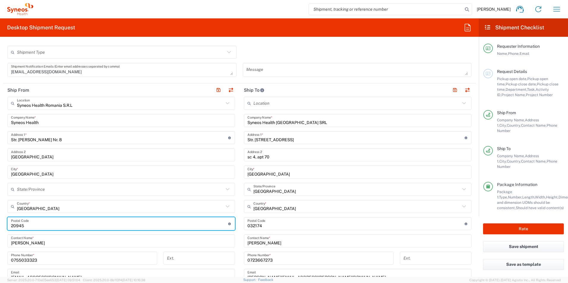
click at [12, 225] on input "undefined" at bounding box center [119, 224] width 217 height 10
type input "020945"
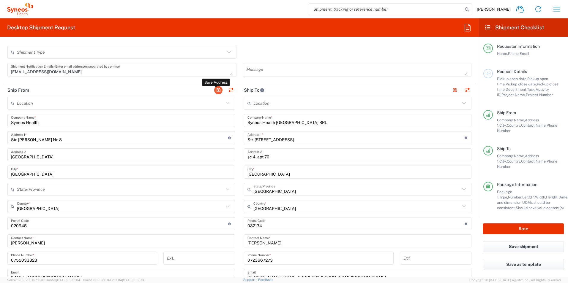
click at [214, 88] on button "button" at bounding box center [218, 90] width 8 height 8
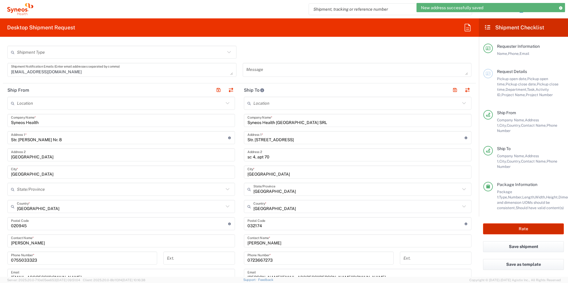
click at [533, 225] on button "Rate" at bounding box center [523, 229] width 81 height 11
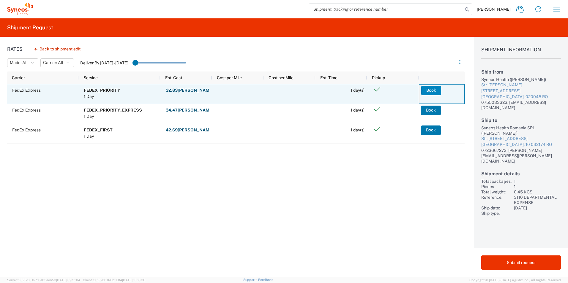
click at [432, 90] on button "Book" at bounding box center [431, 91] width 20 height 10
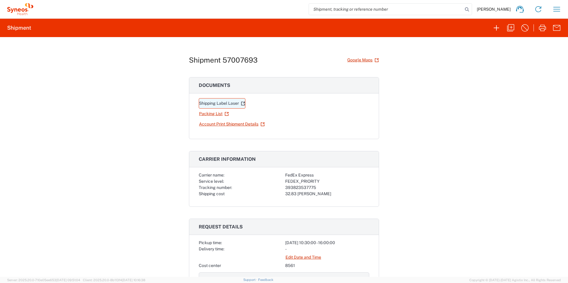
click at [215, 102] on link "Shipping Label Laser" at bounding box center [222, 103] width 47 height 10
